Goal: Information Seeking & Learning: Learn about a topic

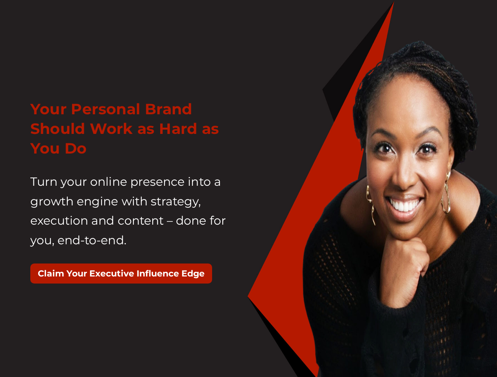
click at [248, 189] on div "Your Personal Brand Should Work as Hard as You Do Turn your online presence int…" at bounding box center [136, 196] width 224 height 212
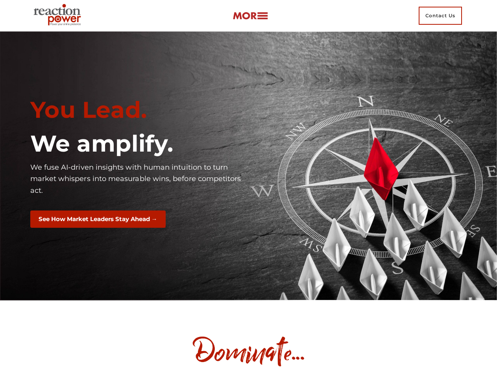
click at [248, 189] on div "You Lead. We amplify. We fuse AI-driven insights with human intuition to turn m…" at bounding box center [136, 165] width 224 height 151
